Goal: Transaction & Acquisition: Purchase product/service

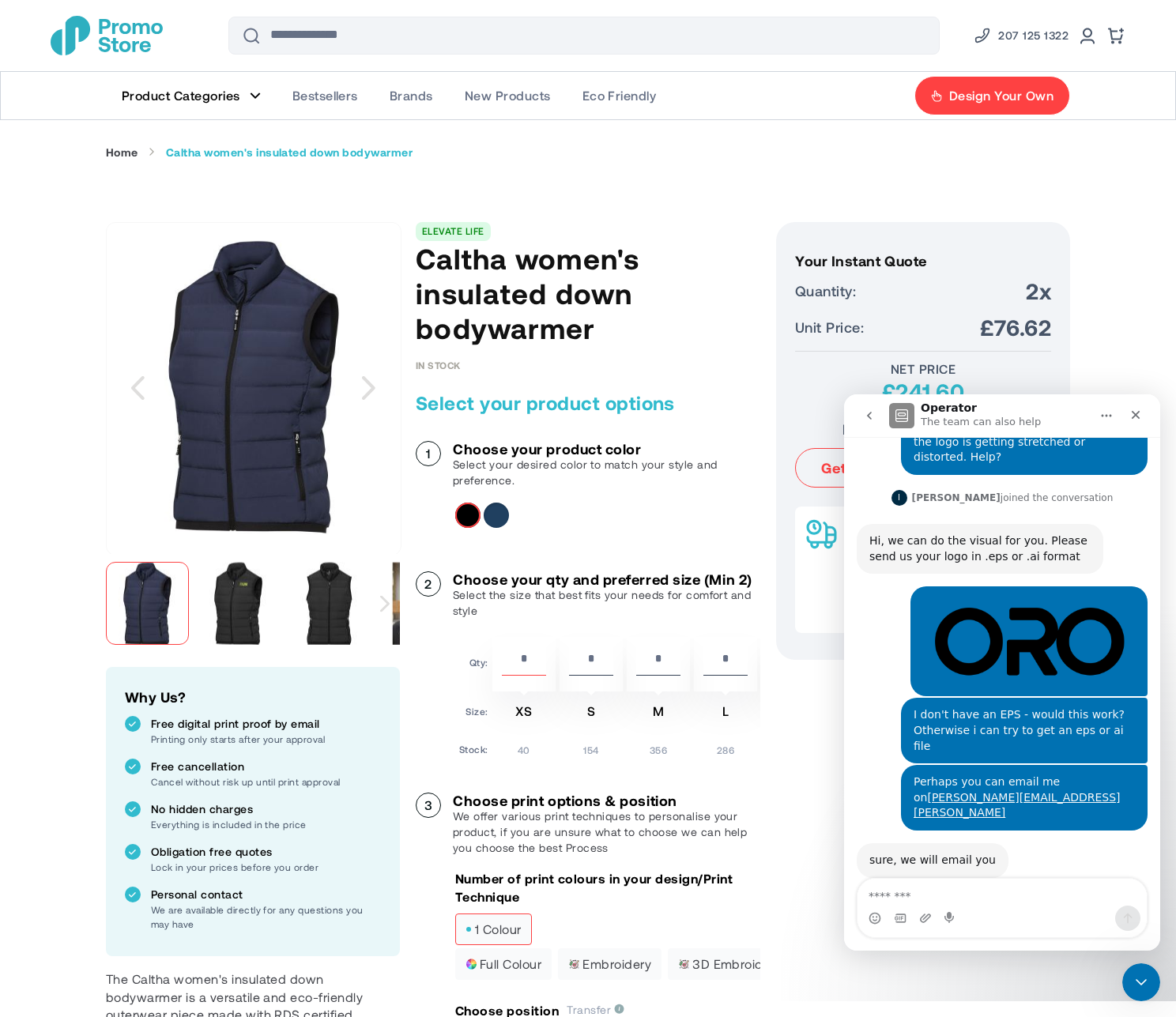
scroll to position [124, 0]
click at [241, 590] on img "Caltha women's insulated down bodywarmer" at bounding box center [238, 604] width 83 height 83
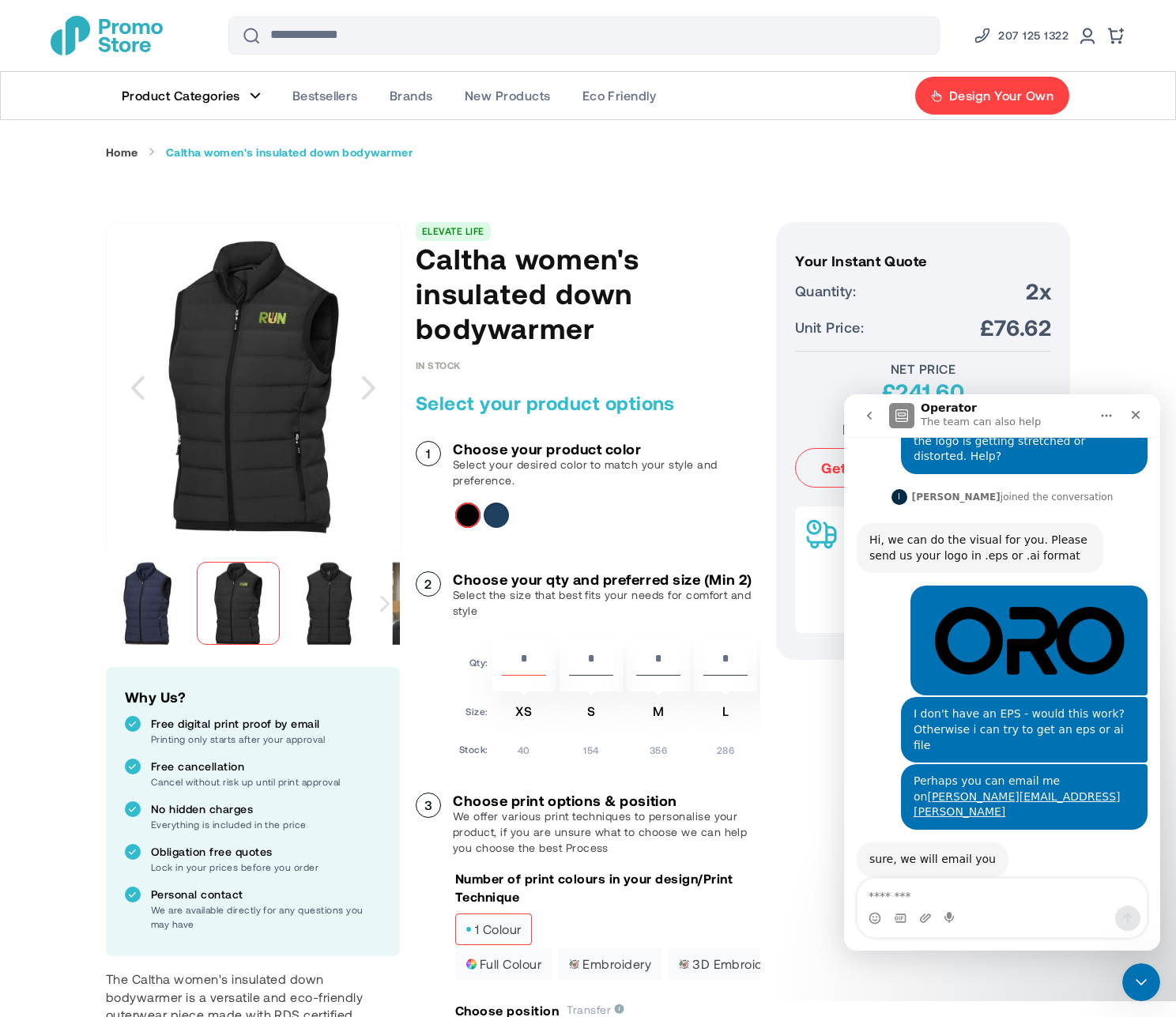
click at [312, 593] on img "Caltha women's insulated down bodywarmer" at bounding box center [329, 604] width 83 height 83
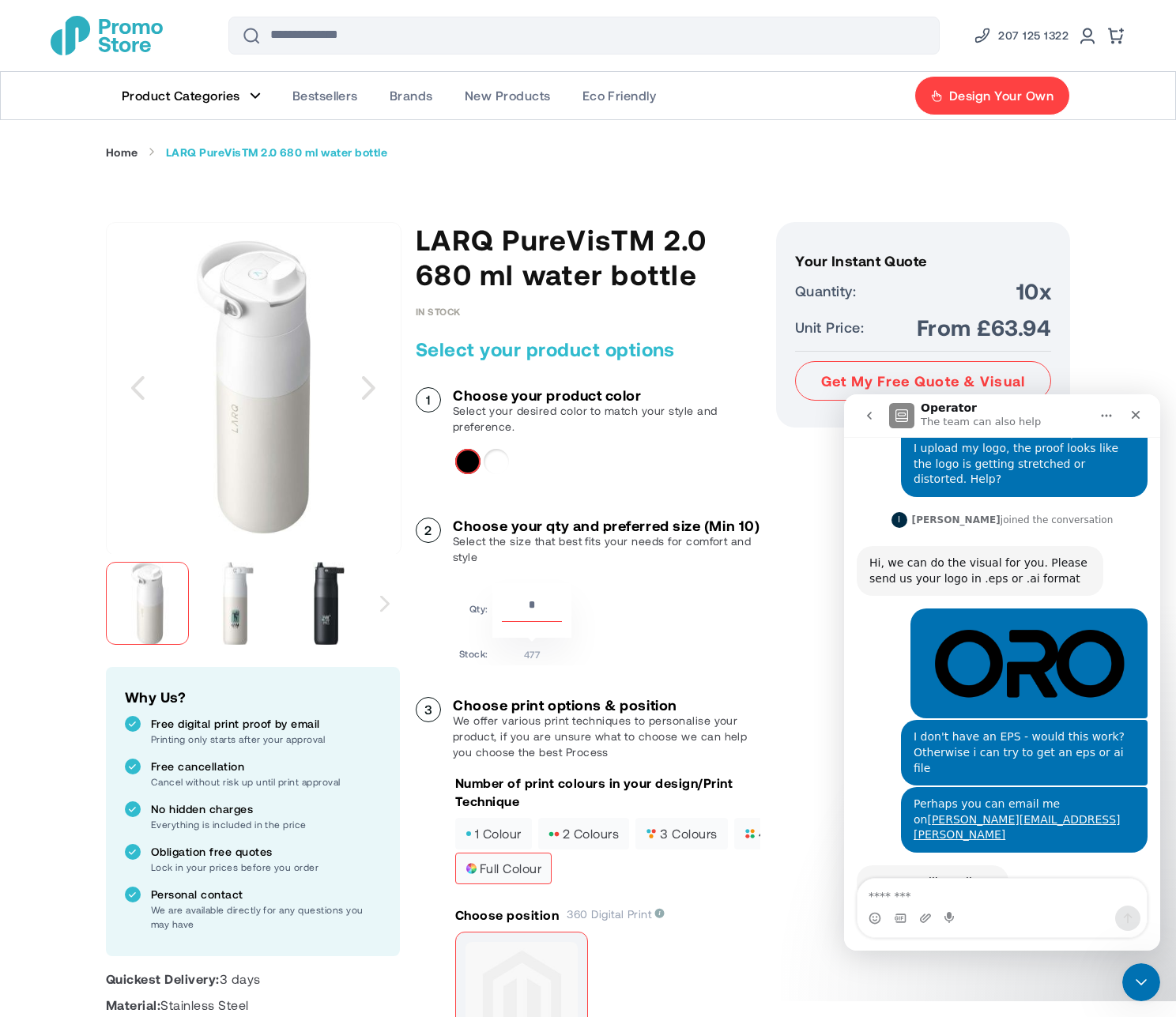
scroll to position [124, 0]
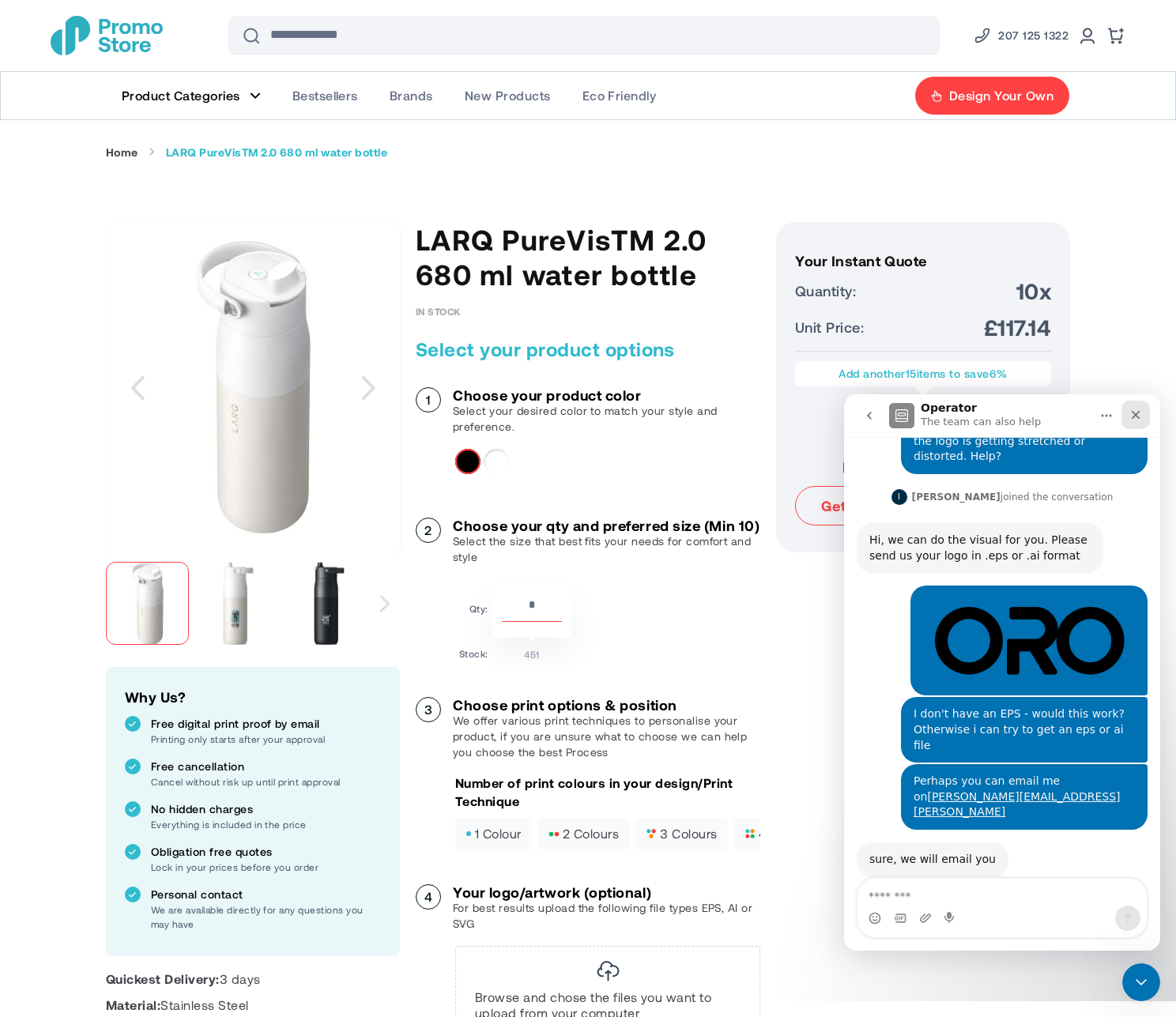
click at [1133, 417] on icon "Close" at bounding box center [1135, 415] width 9 height 9
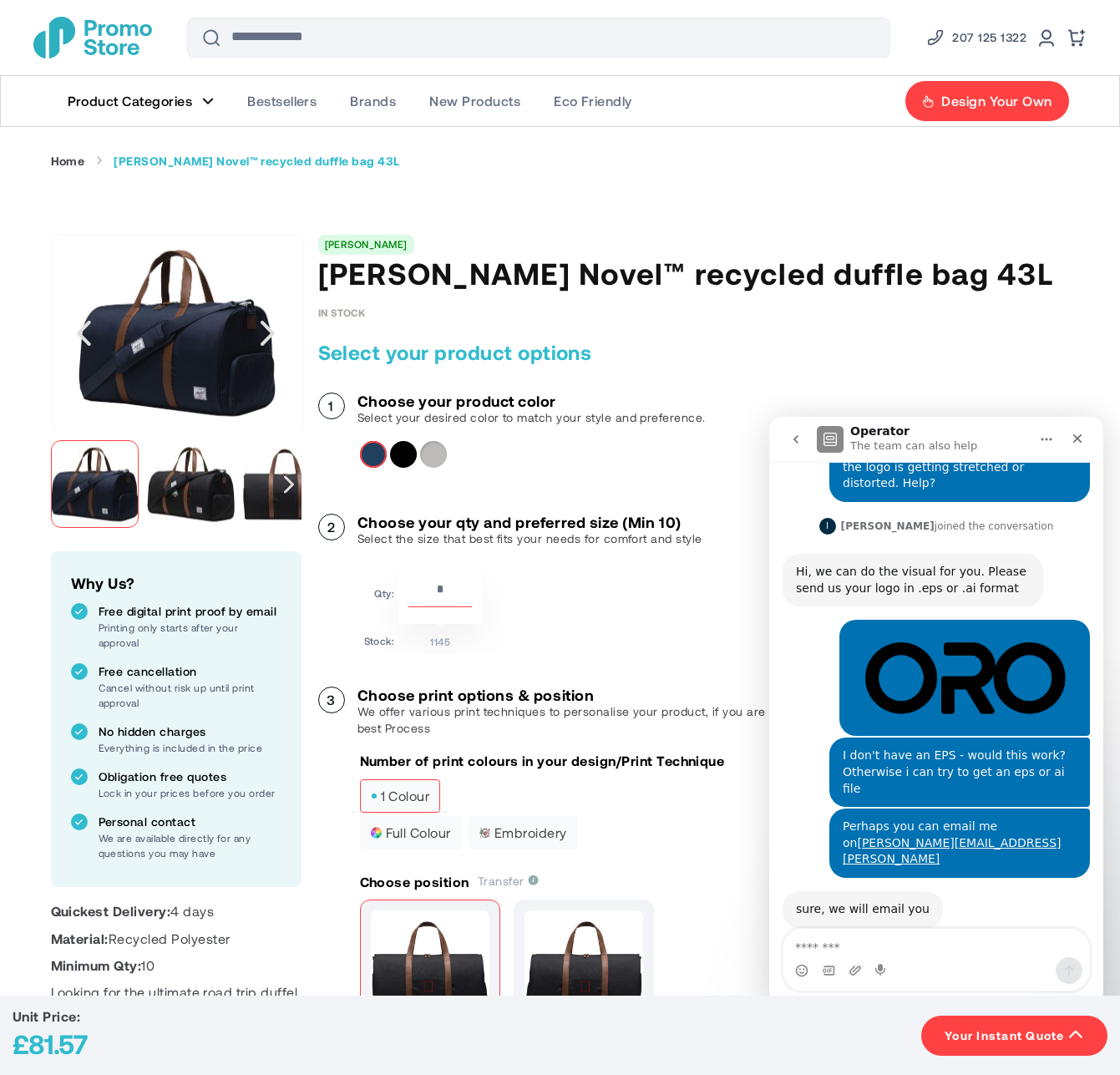
scroll to position [131, 0]
click at [400, 456] on div "Solid black" at bounding box center [403, 455] width 27 height 27
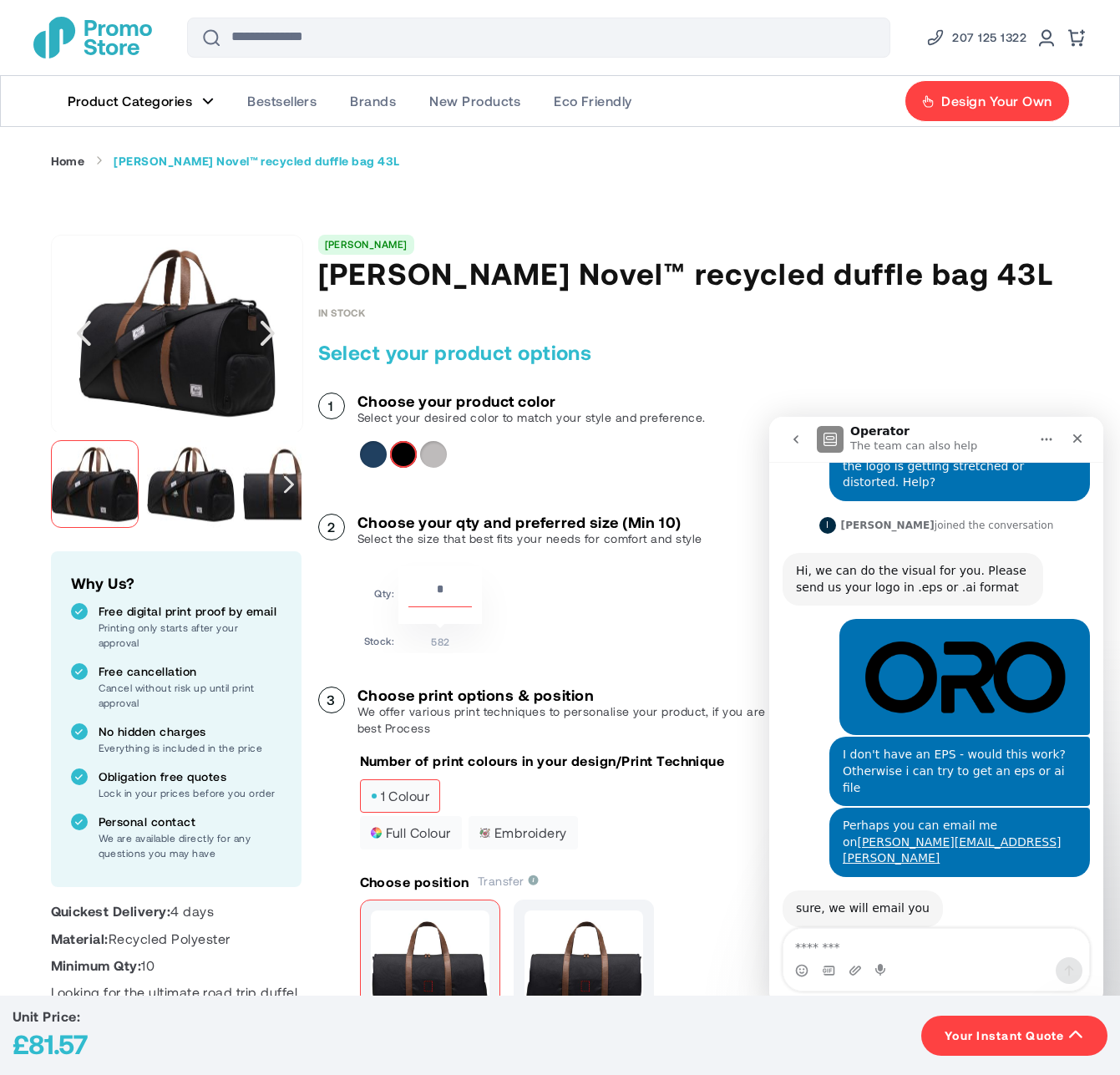
click at [373, 463] on div "Navy" at bounding box center [373, 455] width 27 height 27
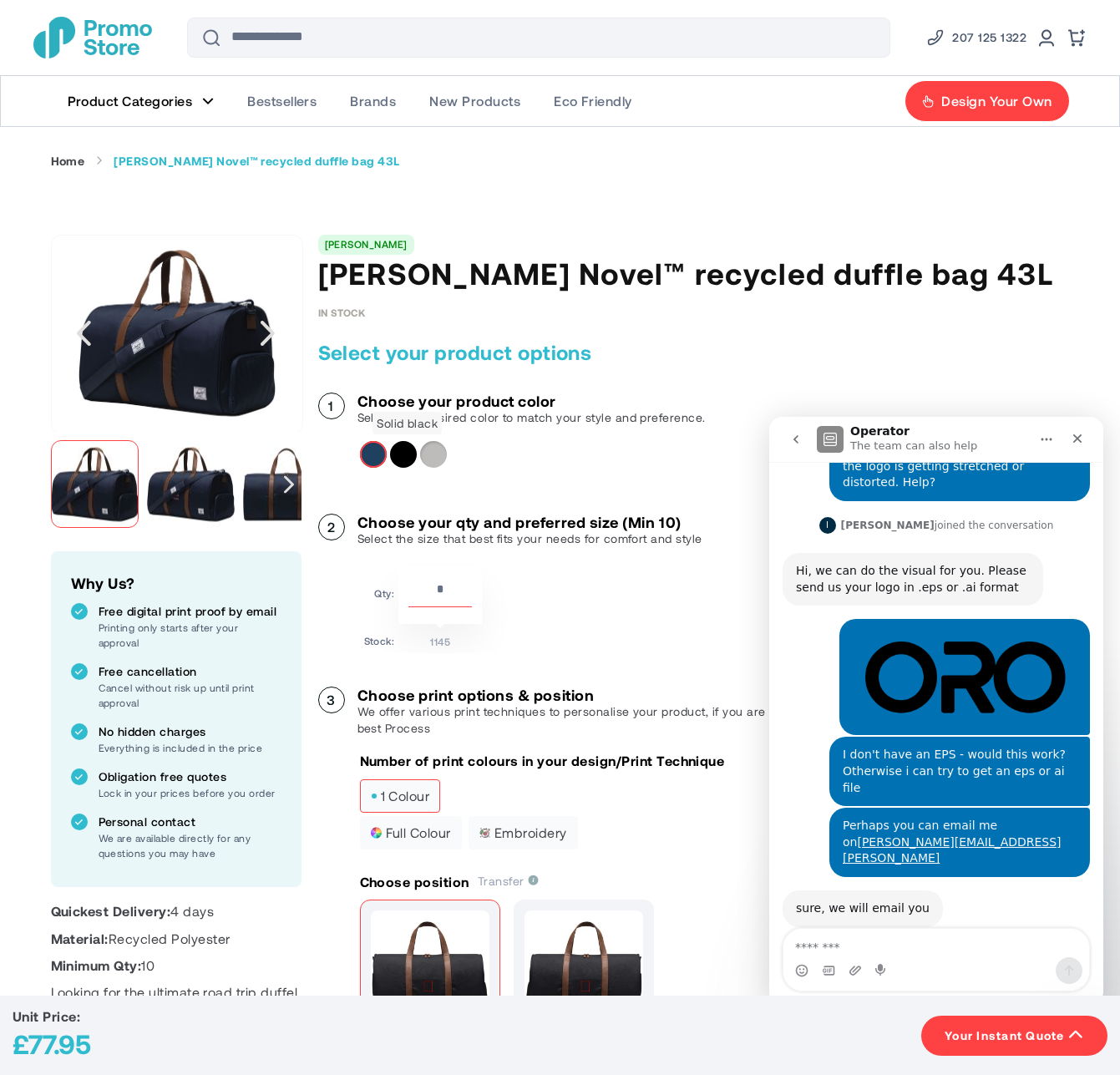
click at [405, 461] on div "Solid black" at bounding box center [403, 455] width 27 height 27
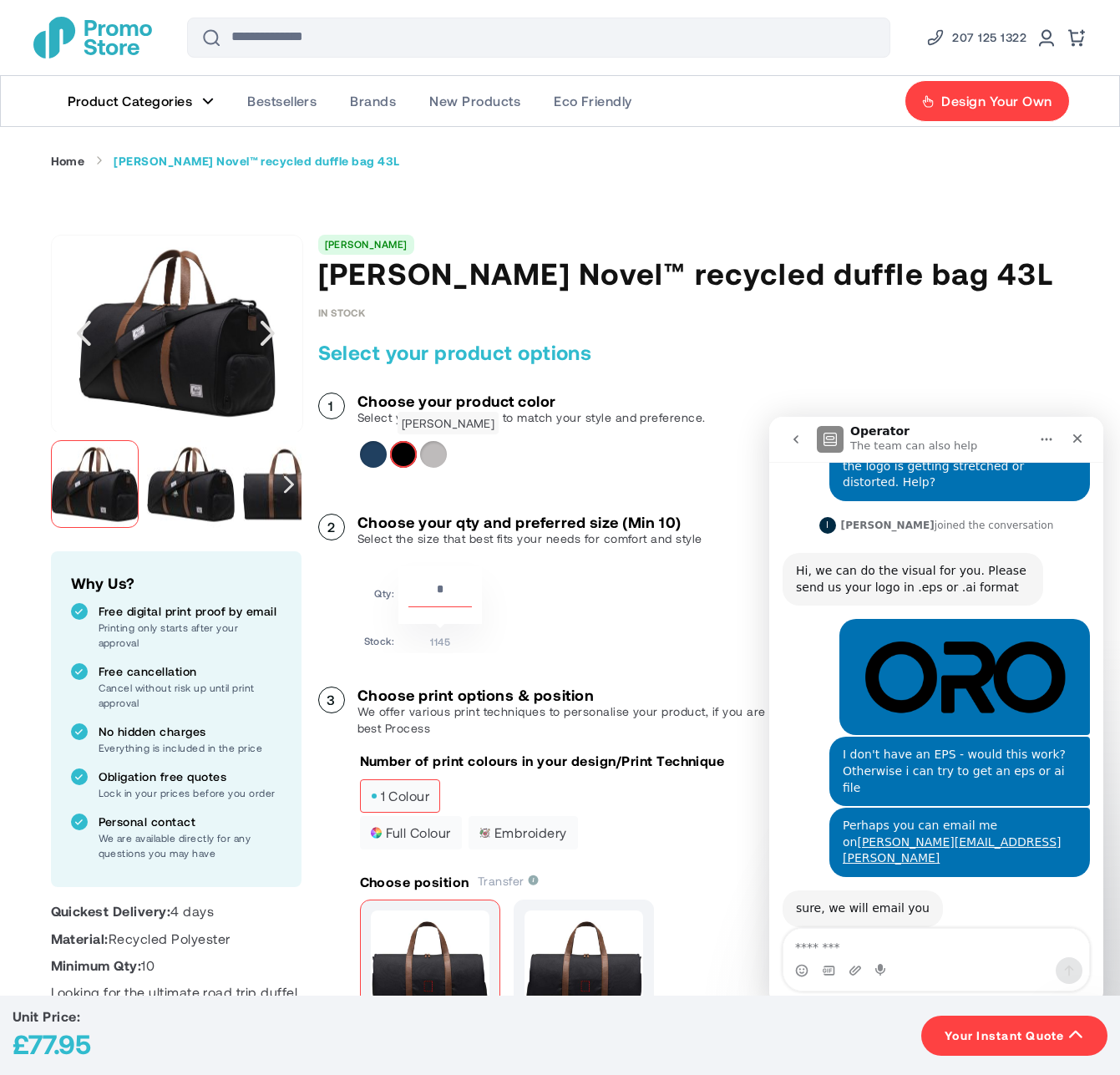
click at [439, 452] on div "Heather grey" at bounding box center [434, 455] width 27 height 27
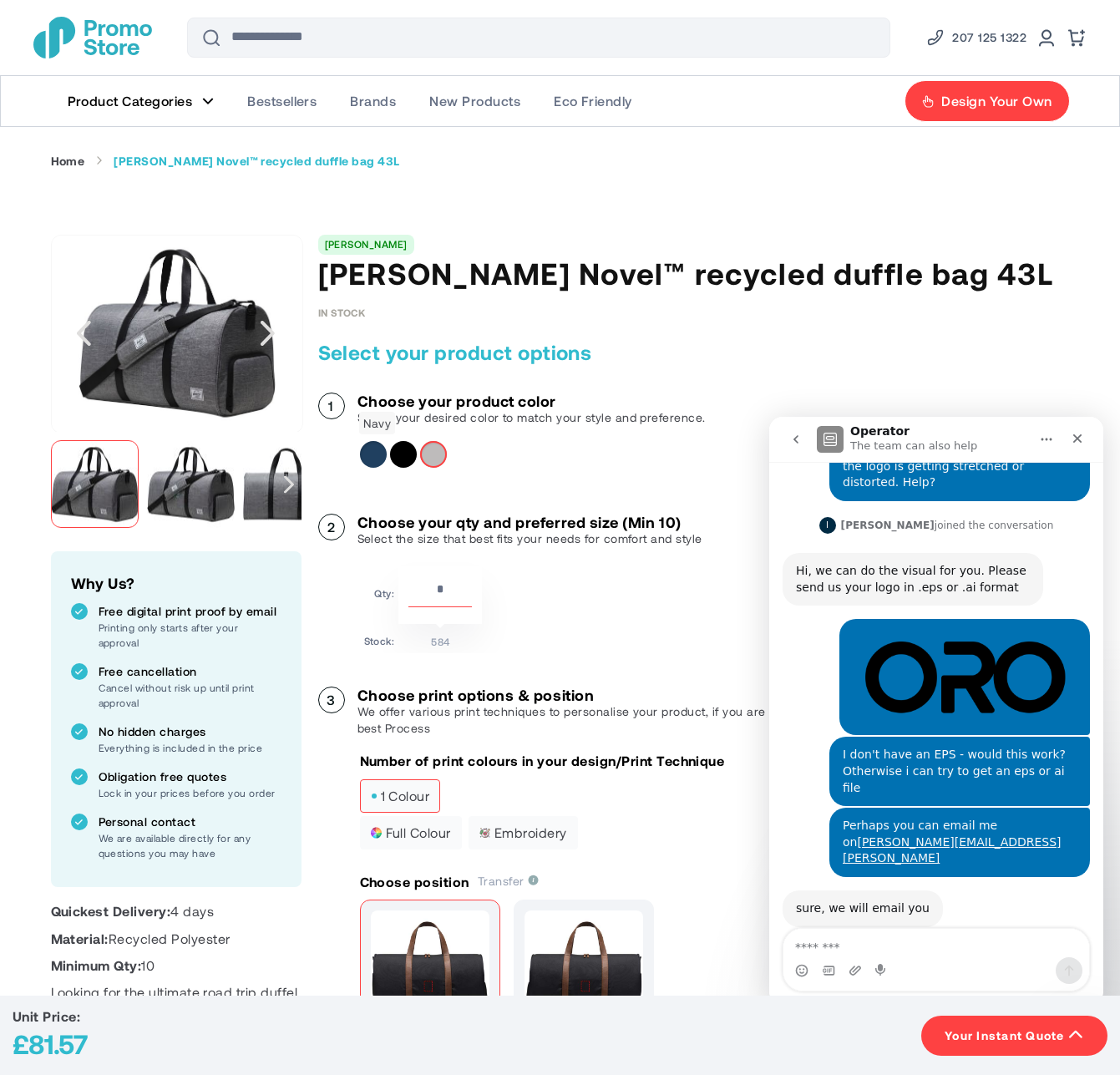
click at [372, 458] on div "Navy" at bounding box center [373, 455] width 27 height 27
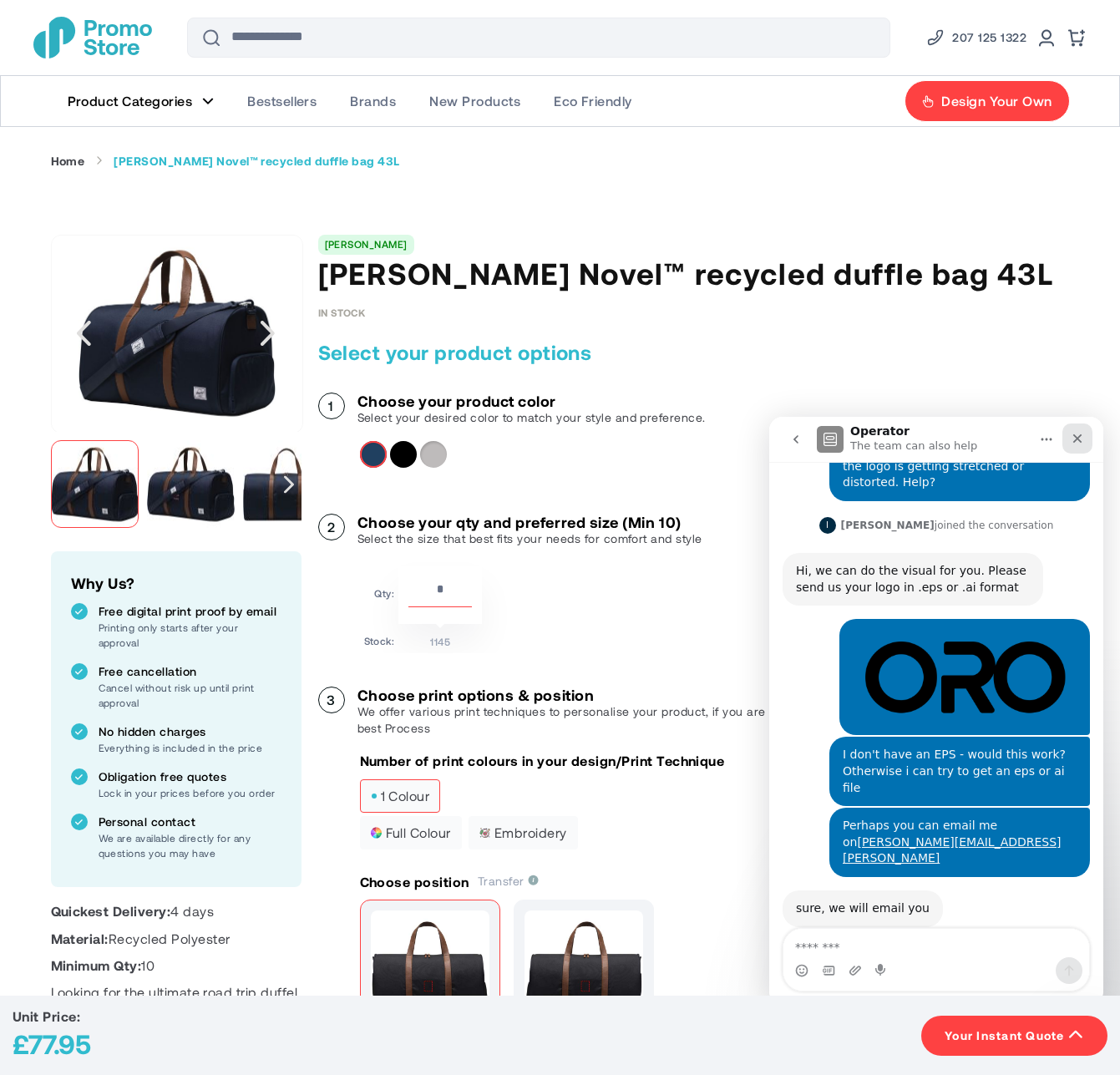
click at [1075, 425] on div "Close" at bounding box center [1077, 439] width 30 height 30
